Goal: Navigation & Orientation: Find specific page/section

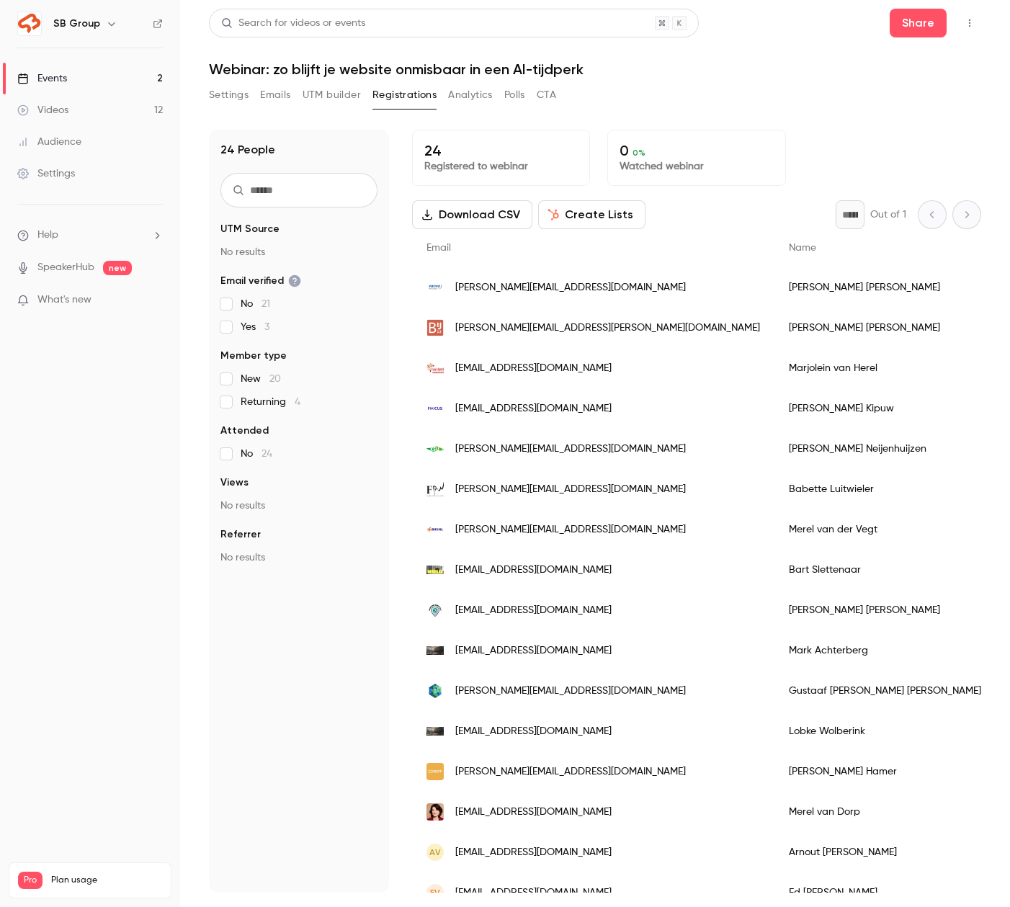
scroll to position [97, 0]
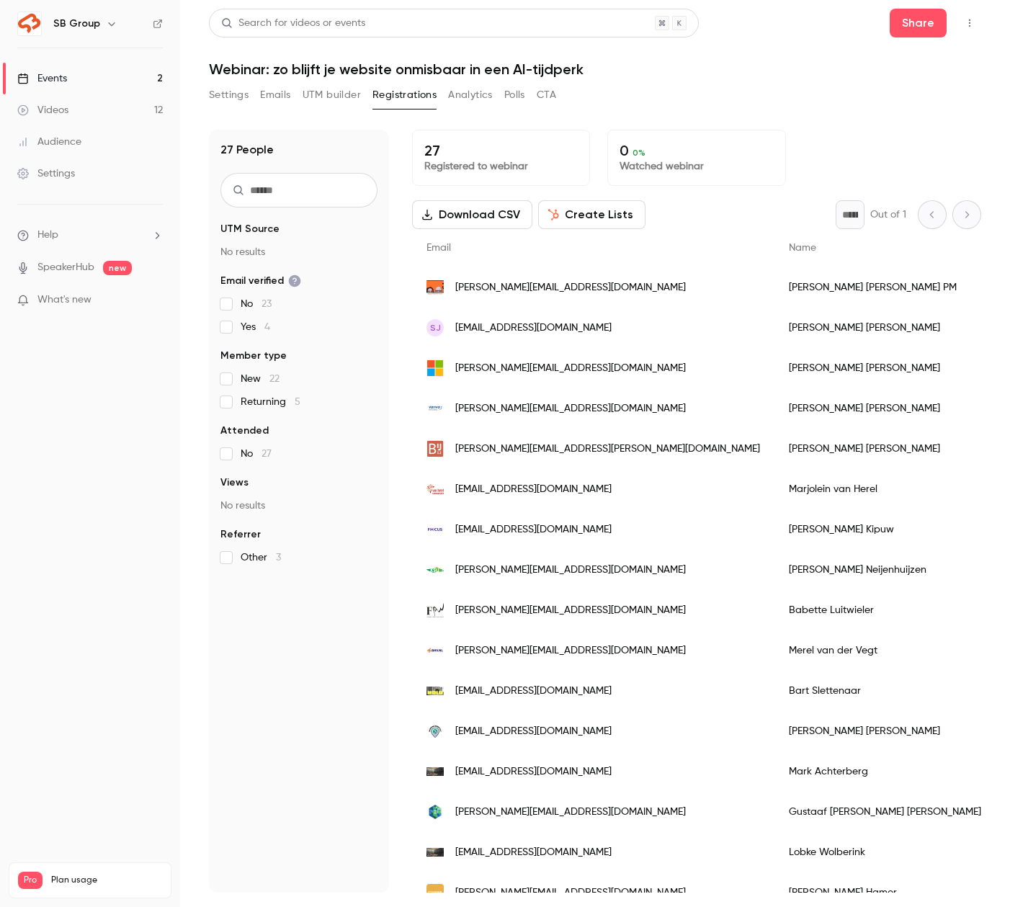
click at [143, 106] on link "Videos 12" at bounding box center [90, 110] width 180 height 32
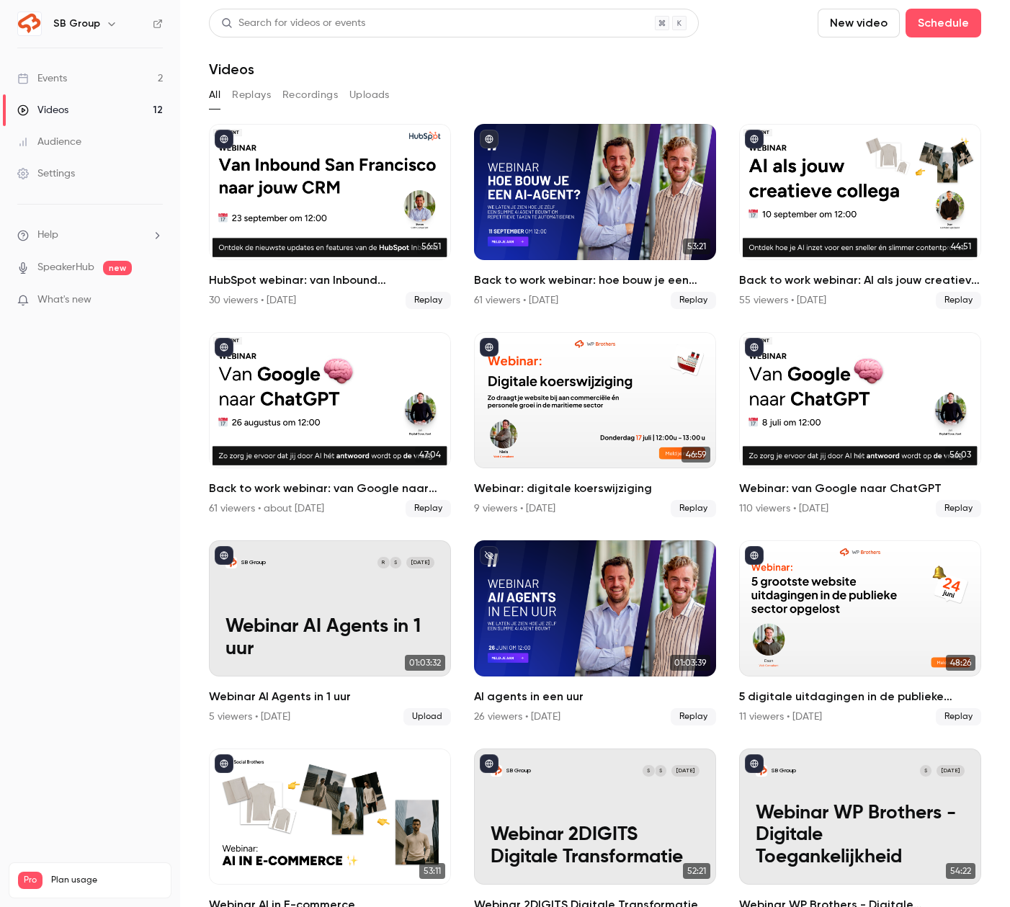
click at [135, 82] on link "Events 2" at bounding box center [90, 79] width 180 height 32
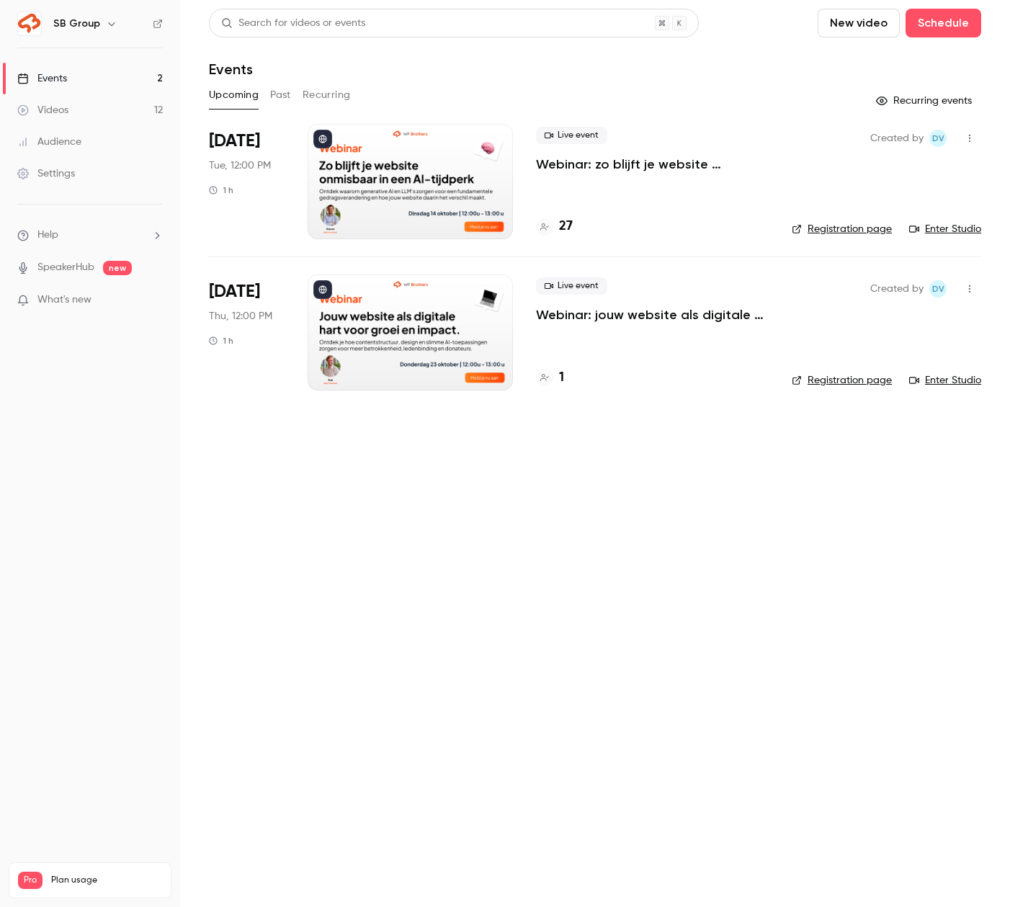
click at [289, 94] on button "Past" at bounding box center [280, 95] width 21 height 23
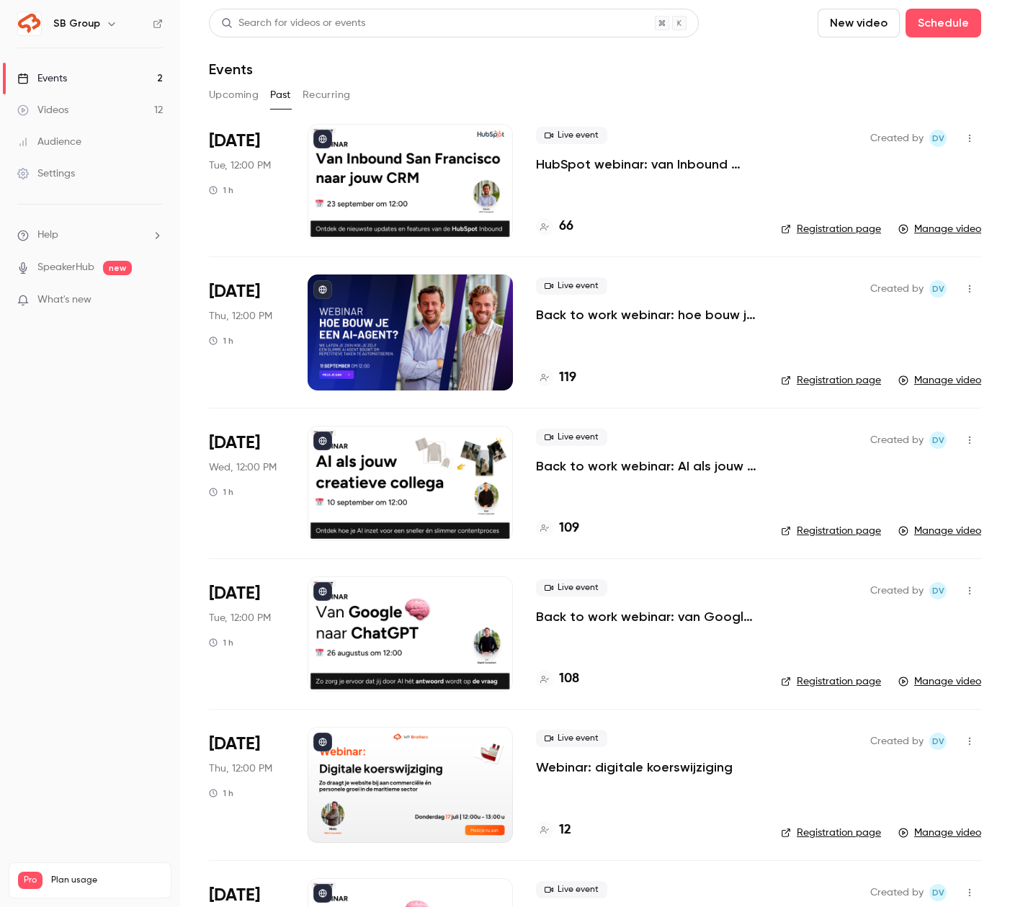
click at [244, 91] on button "Upcoming" at bounding box center [234, 95] width 50 height 23
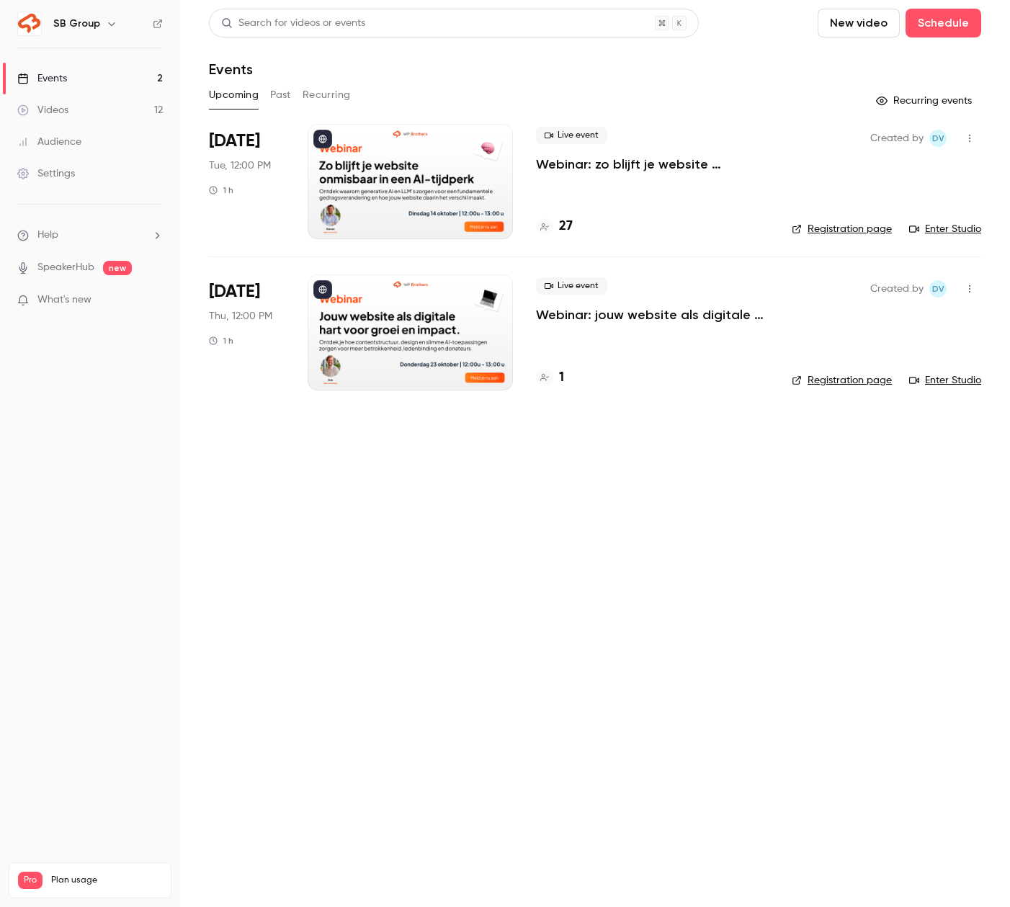
click at [153, 104] on link "Videos 12" at bounding box center [90, 110] width 180 height 32
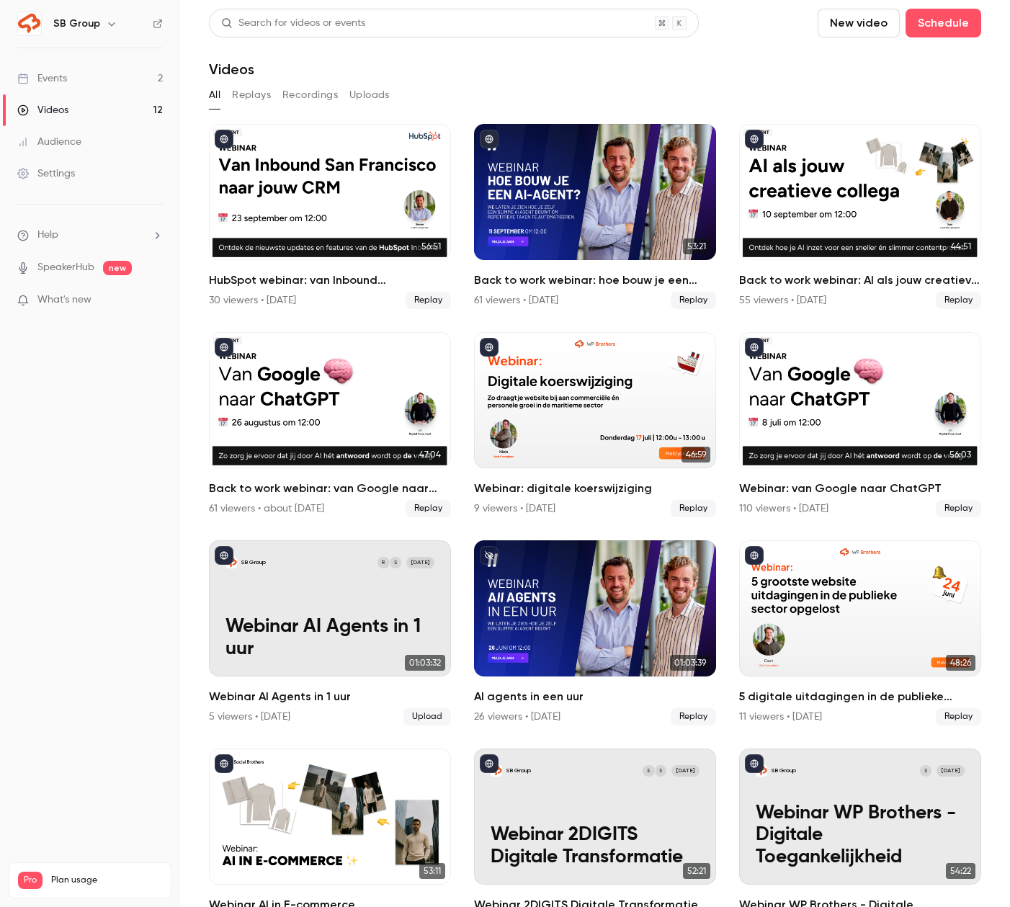
click at [132, 66] on link "Events 2" at bounding box center [90, 79] width 180 height 32
